Goal: Task Accomplishment & Management: Use online tool/utility

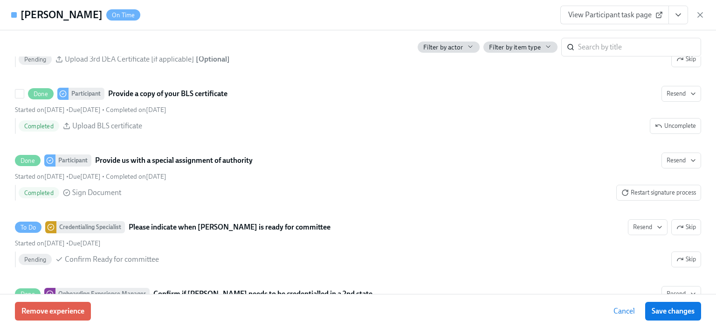
scroll to position [2203, 0]
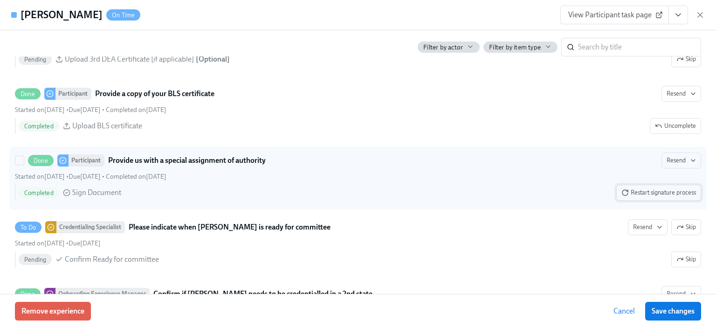
click at [644, 197] on span "Restart signature process" at bounding box center [658, 192] width 75 height 9
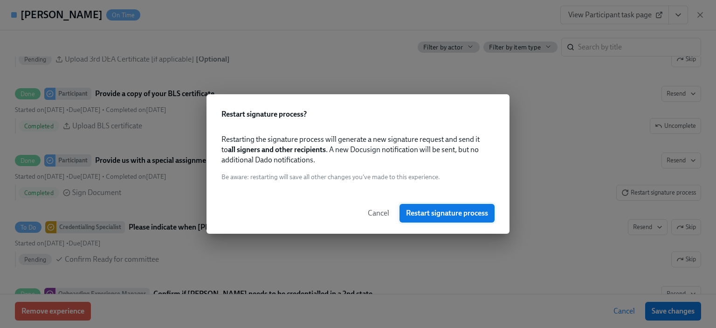
click at [446, 213] on span "Restart signature process" at bounding box center [447, 212] width 82 height 9
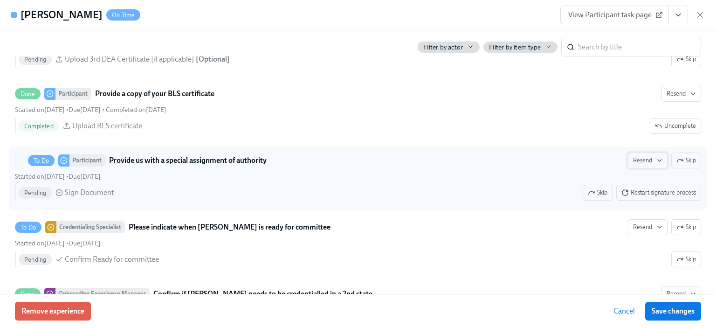
click at [641, 165] on span "Resend" at bounding box center [647, 160] width 29 height 9
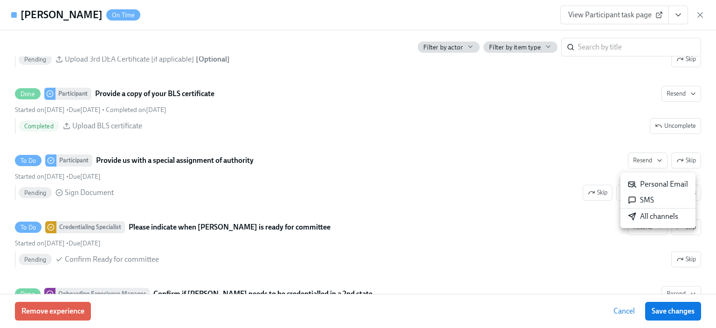
click at [639, 216] on div "All channels" at bounding box center [653, 216] width 50 height 10
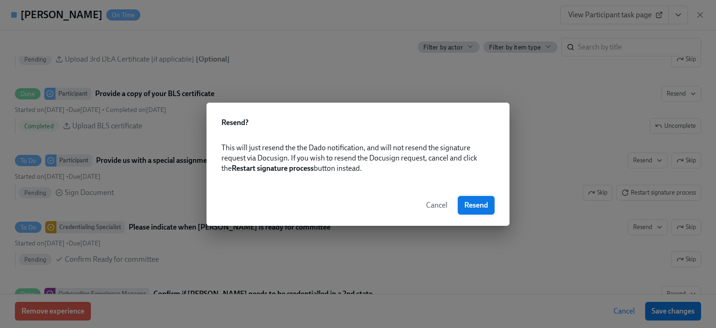
click at [480, 208] on span "Resend" at bounding box center [476, 204] width 24 height 9
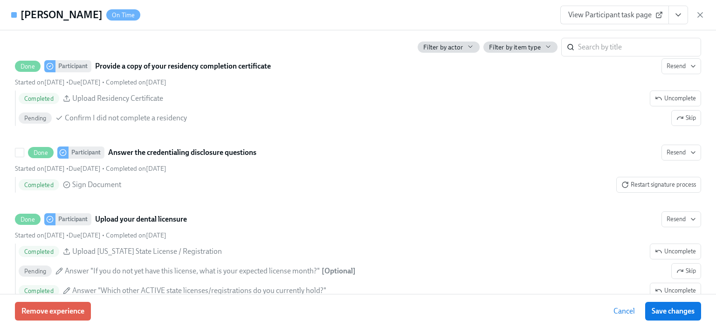
scroll to position [1653, 0]
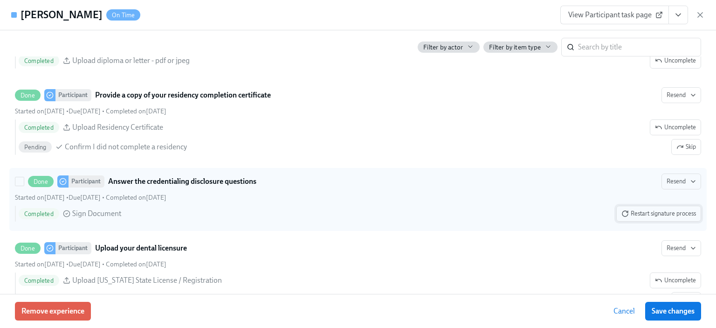
click at [643, 218] on span "Restart signature process" at bounding box center [658, 213] width 75 height 9
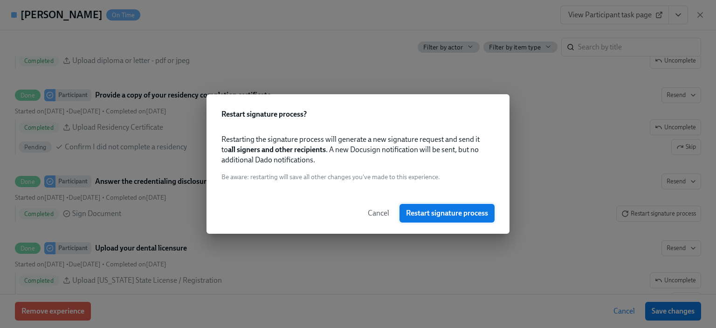
click at [446, 212] on span "Restart signature process" at bounding box center [447, 212] width 82 height 9
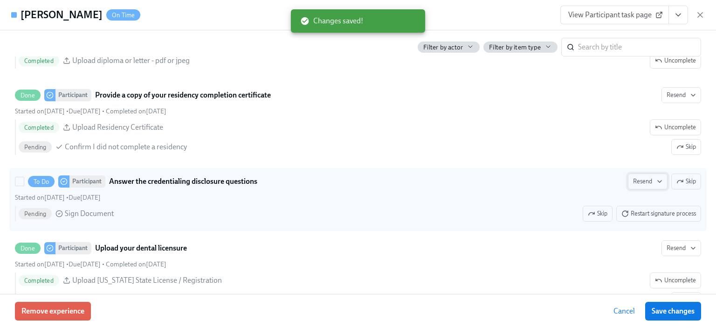
click at [638, 184] on button "Resend" at bounding box center [648, 181] width 40 height 16
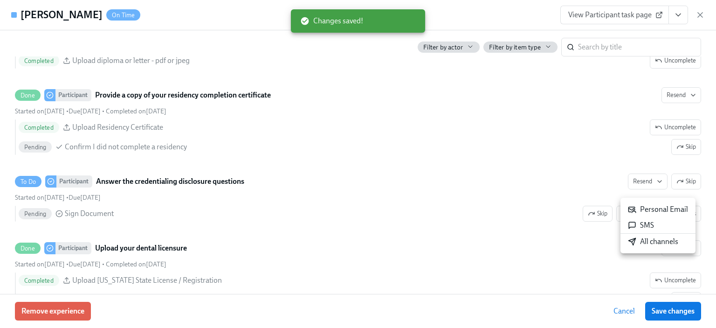
click at [638, 240] on div "All channels" at bounding box center [653, 241] width 50 height 10
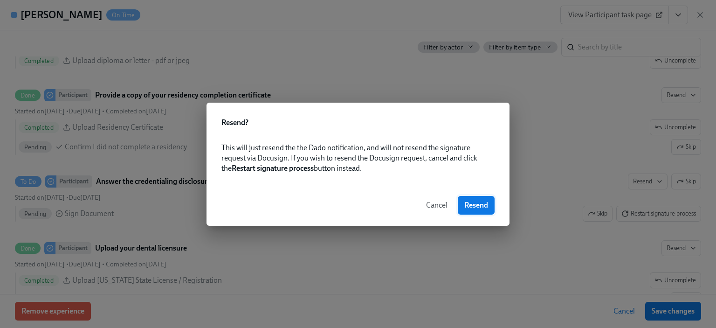
click at [471, 206] on span "Resend" at bounding box center [476, 204] width 24 height 9
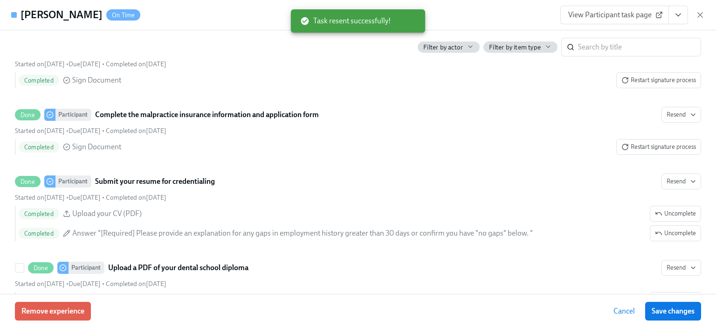
scroll to position [1413, 0]
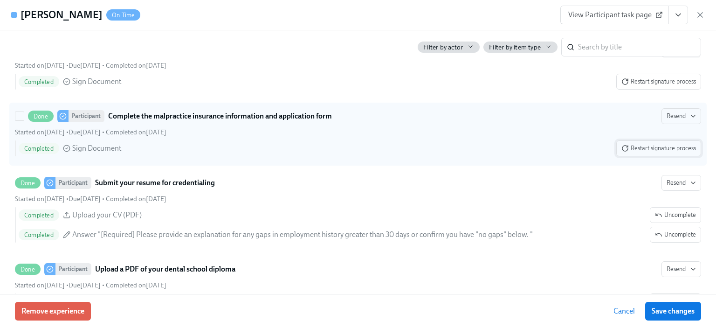
click at [647, 153] on span "Restart signature process" at bounding box center [658, 148] width 75 height 9
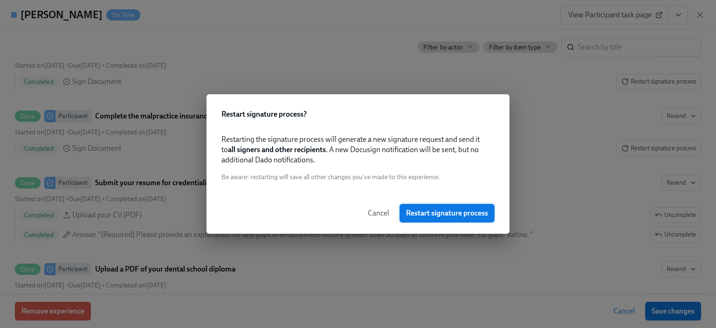
click at [447, 219] on button "Restart signature process" at bounding box center [446, 213] width 95 height 19
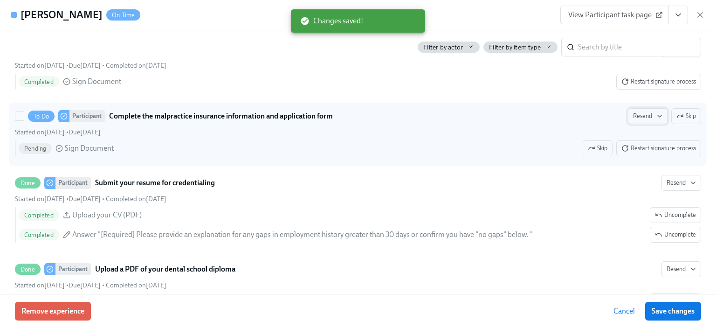
click at [645, 124] on button "Resend" at bounding box center [648, 116] width 40 height 16
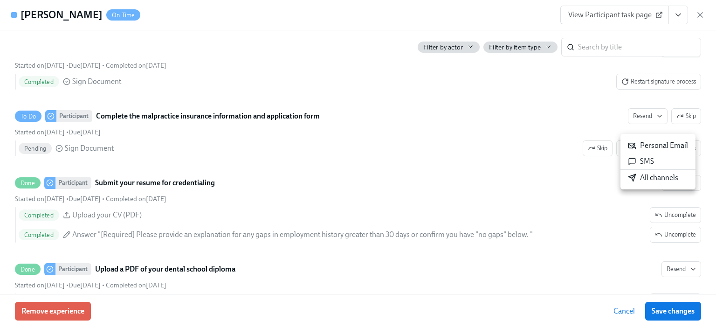
click at [656, 176] on div "All channels" at bounding box center [653, 177] width 50 height 10
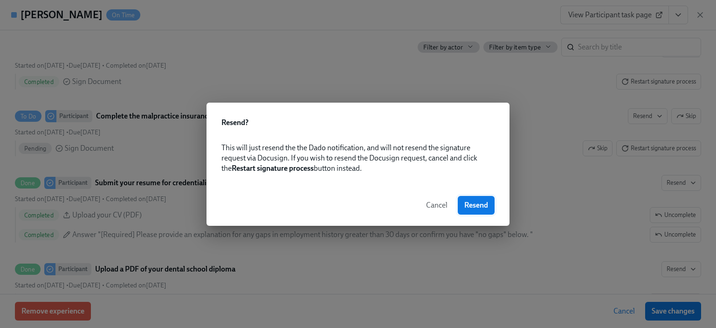
click at [480, 206] on span "Resend" at bounding box center [476, 204] width 24 height 9
